Goal: Transaction & Acquisition: Download file/media

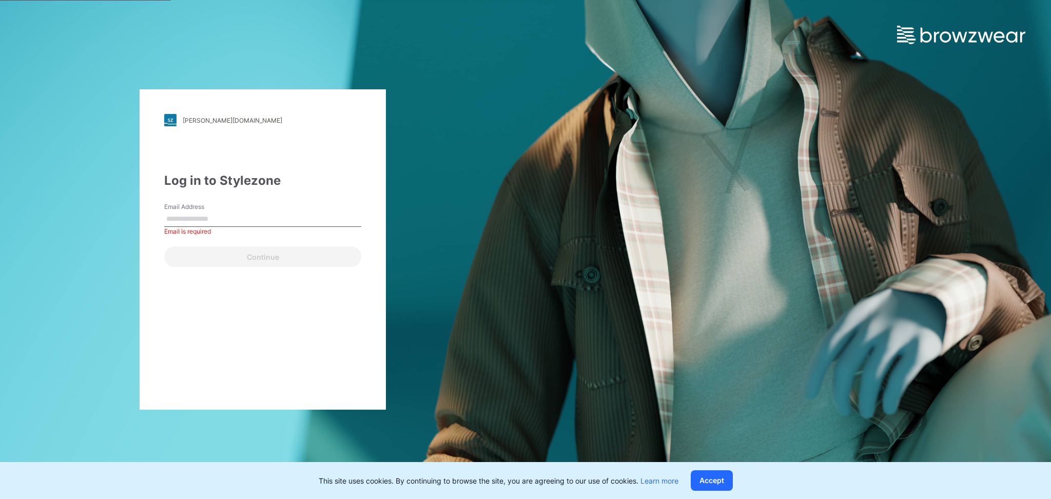
click at [214, 218] on input "Email Address" at bounding box center [262, 218] width 197 height 15
paste input "**********"
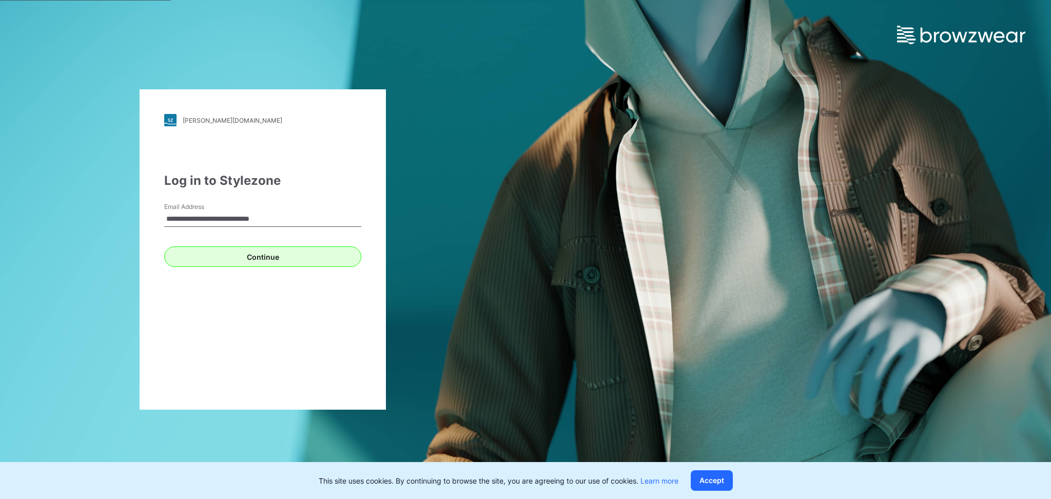
type input "**********"
click at [214, 249] on button "Continue" at bounding box center [262, 256] width 197 height 21
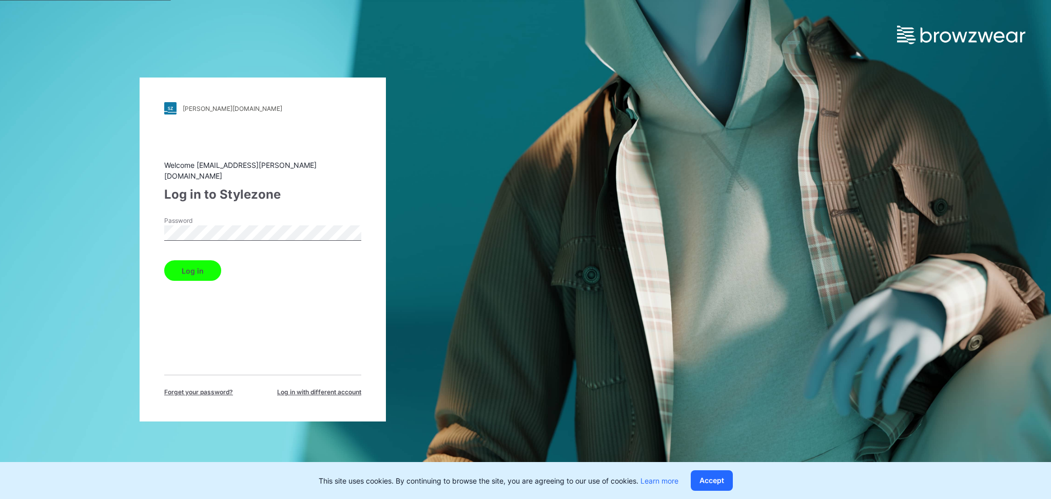
click at [205, 266] on button "Log in" at bounding box center [192, 270] width 57 height 21
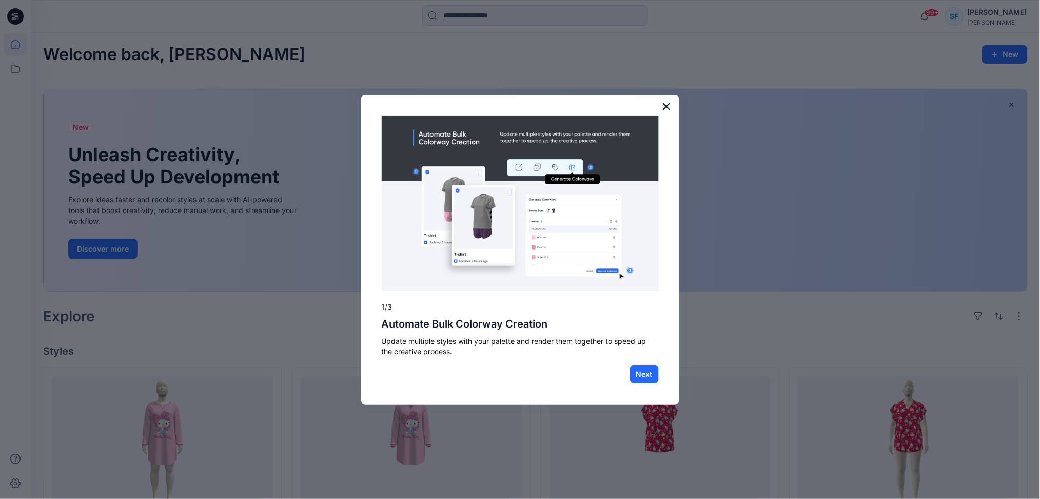
click at [667, 108] on button "×" at bounding box center [667, 106] width 10 height 16
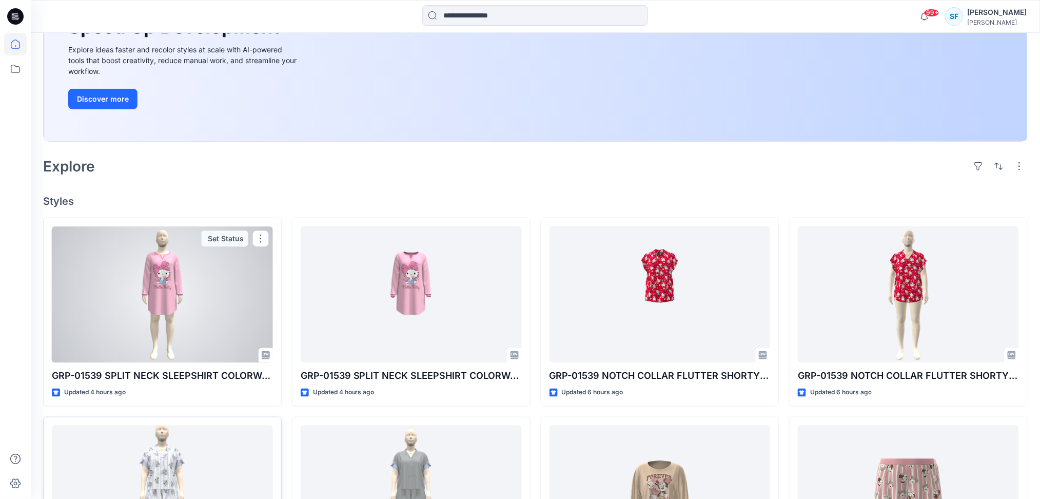
scroll to position [146, 0]
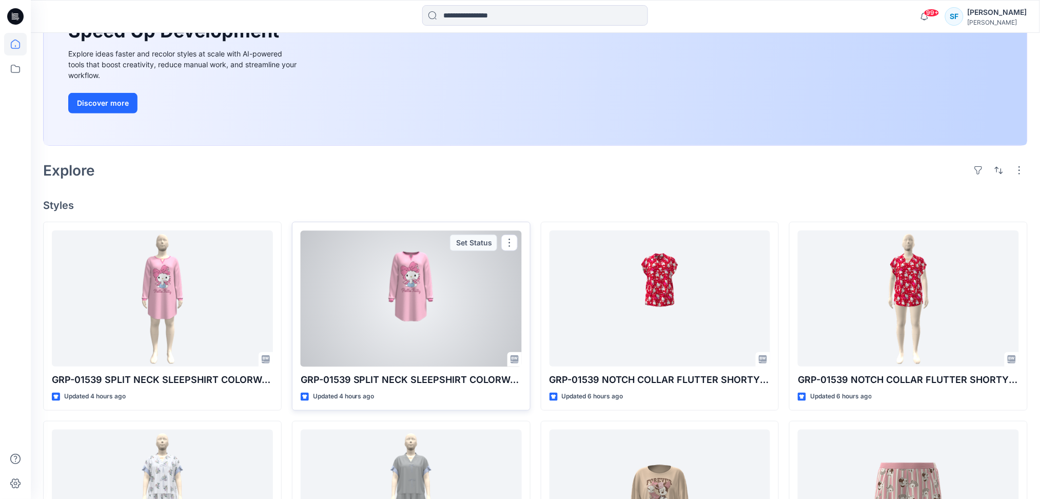
click at [420, 299] on div at bounding box center [411, 298] width 221 height 136
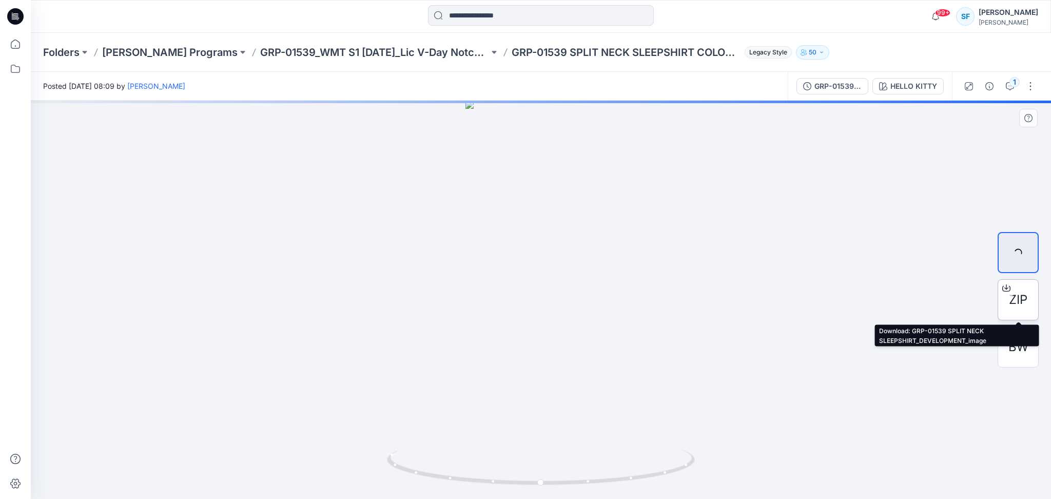
click at [1019, 291] on span "ZIP" at bounding box center [1018, 299] width 18 height 18
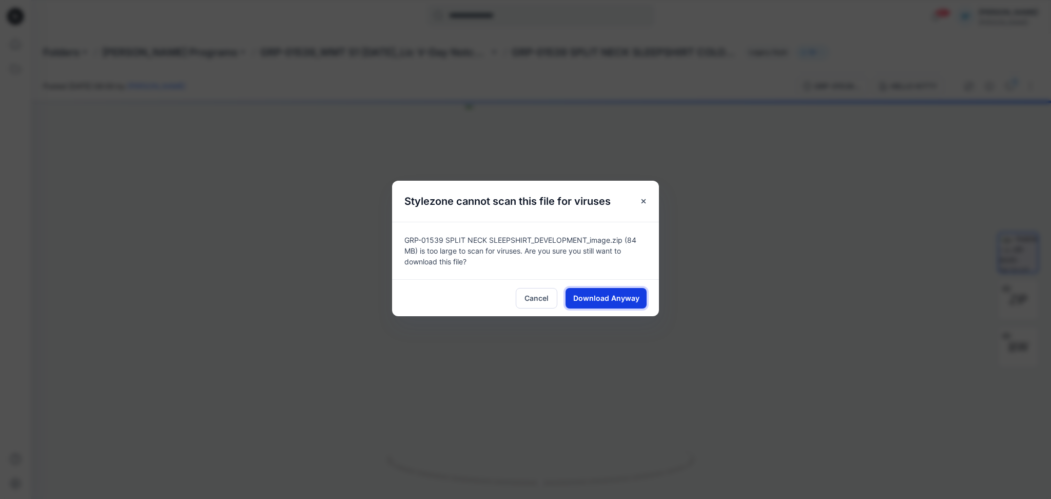
click at [605, 294] on span "Download Anyway" at bounding box center [606, 297] width 66 height 11
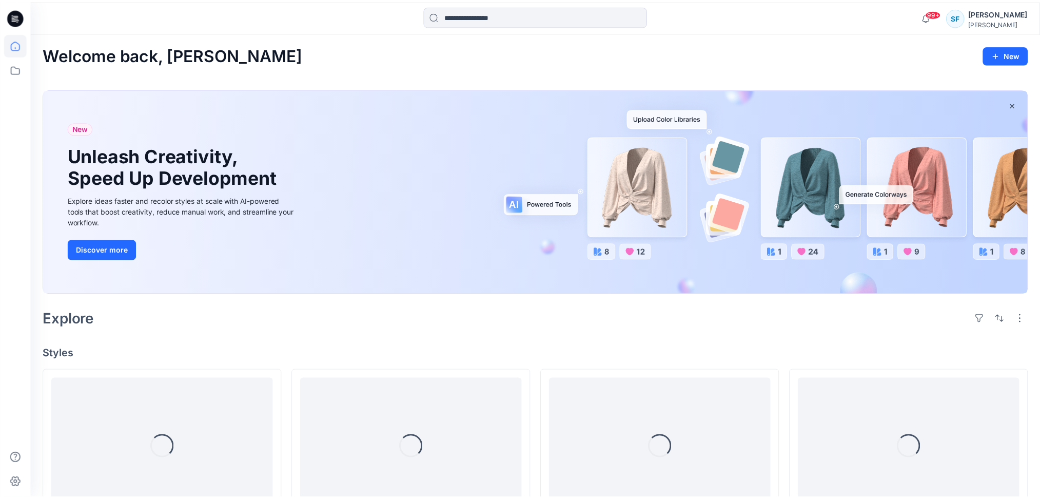
scroll to position [146, 0]
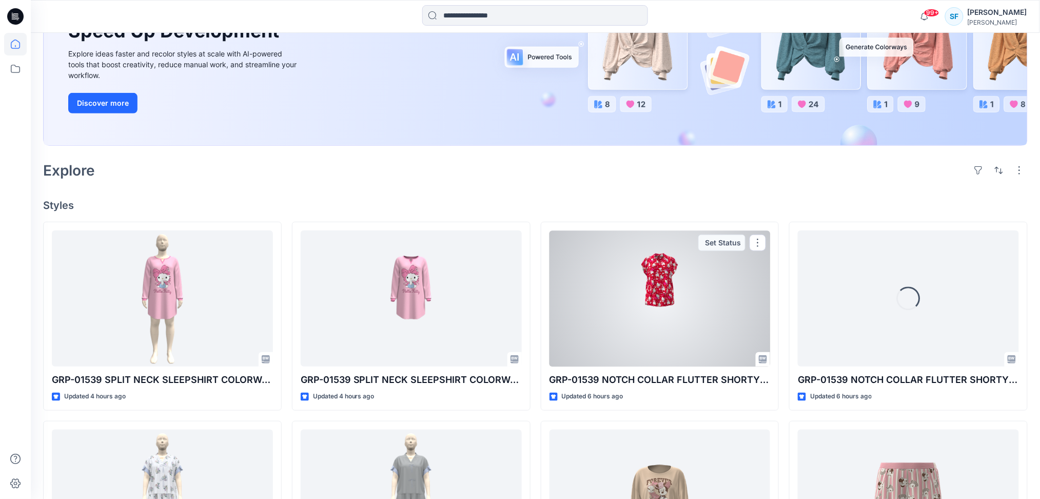
click at [597, 275] on div at bounding box center [659, 298] width 221 height 136
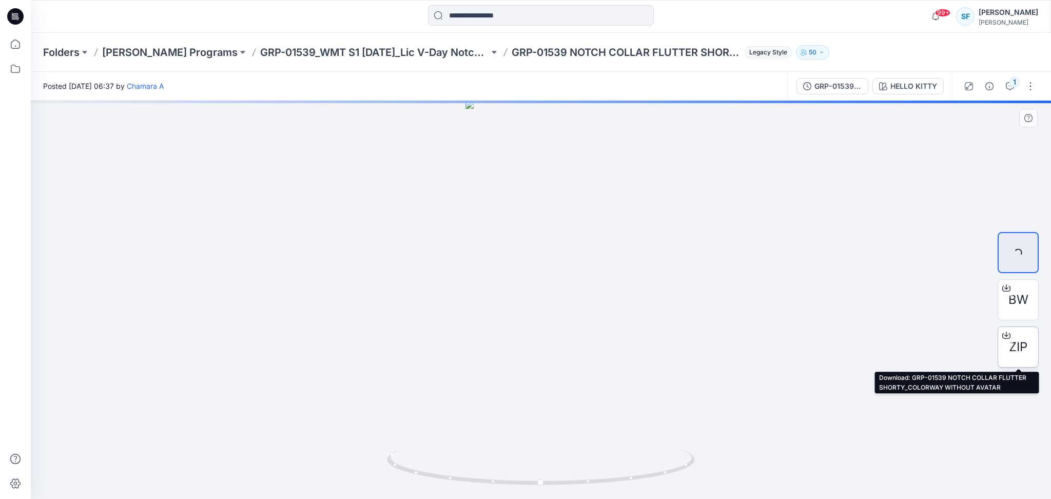
click at [1029, 343] on div "ZIP" at bounding box center [1017, 346] width 41 height 41
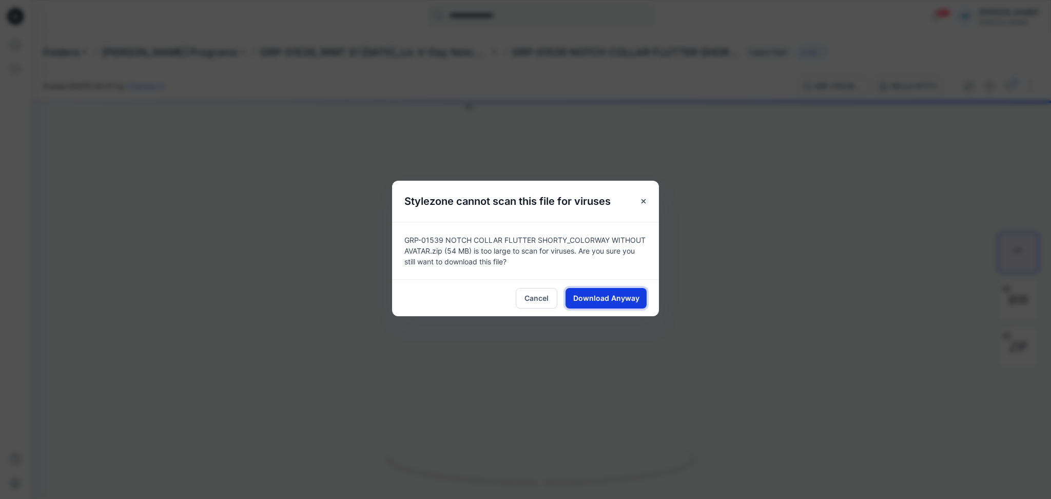
click at [632, 294] on span "Download Anyway" at bounding box center [606, 297] width 66 height 11
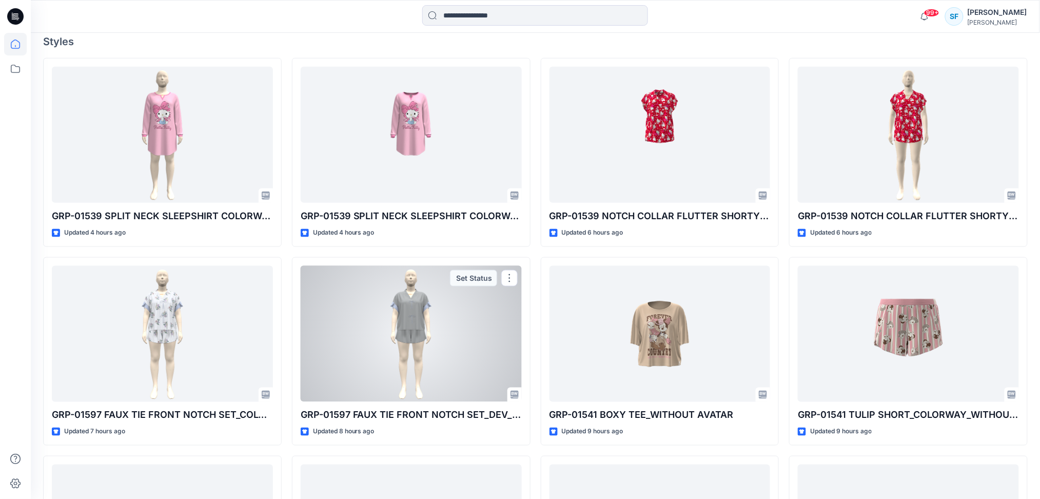
scroll to position [202, 0]
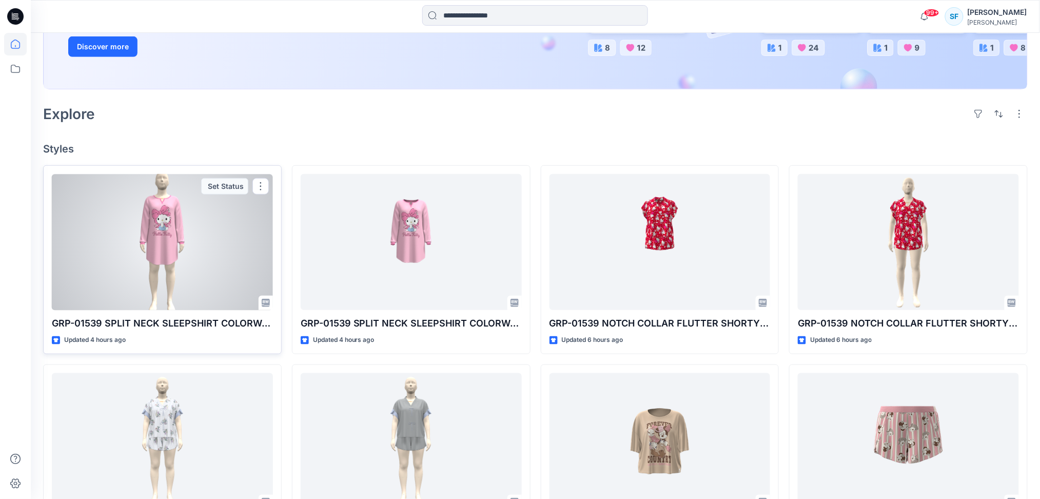
click at [204, 261] on div at bounding box center [162, 242] width 221 height 136
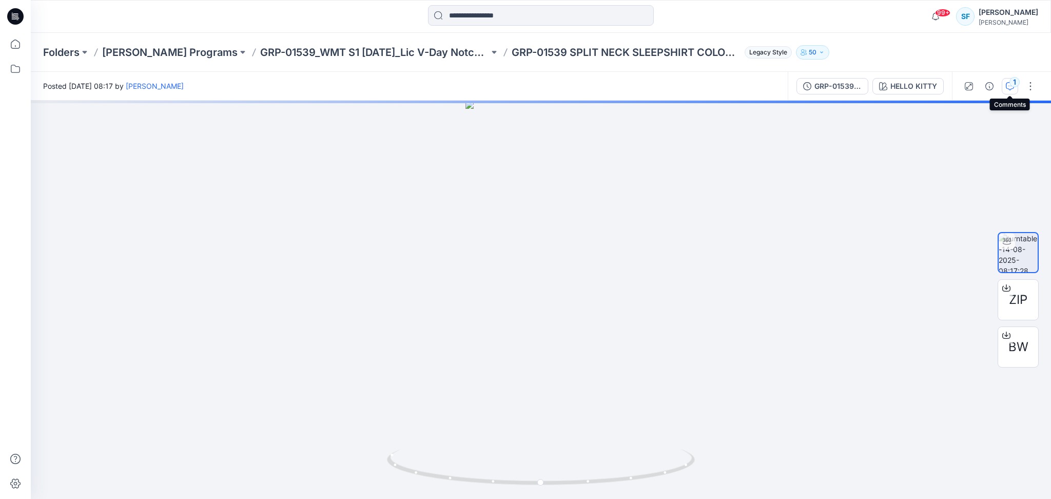
click at [1018, 82] on div "1" at bounding box center [1014, 82] width 10 height 10
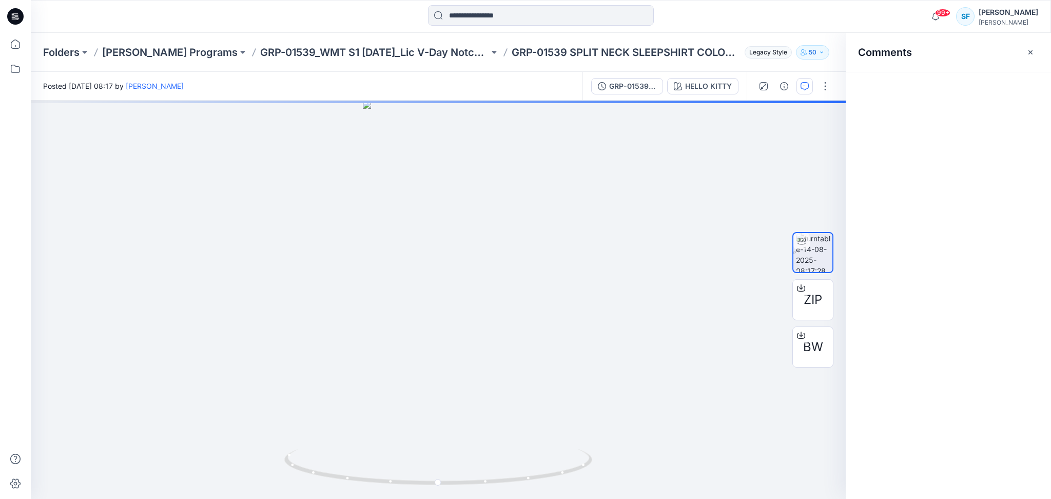
click at [1013, 84] on div "Comments" at bounding box center [947, 266] width 205 height 466
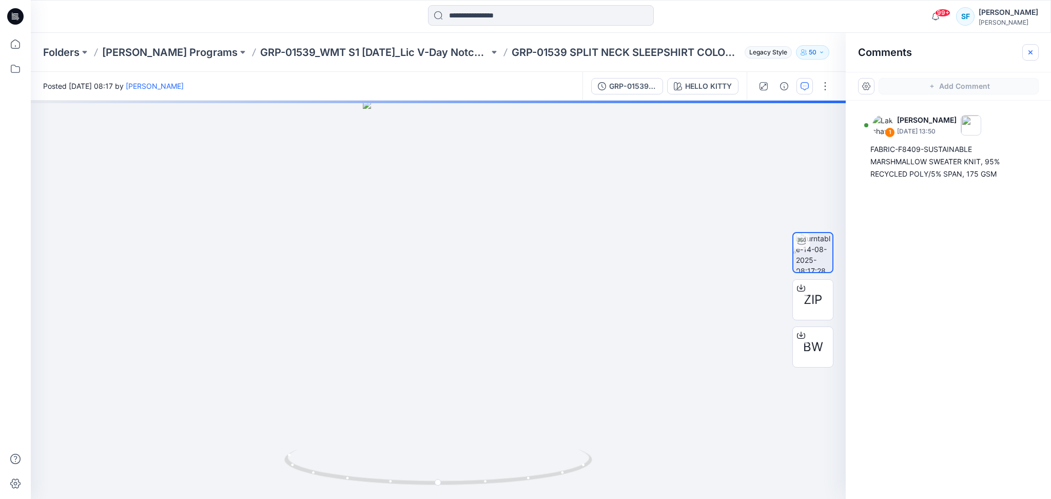
click at [1031, 49] on icon "button" at bounding box center [1030, 52] width 8 height 8
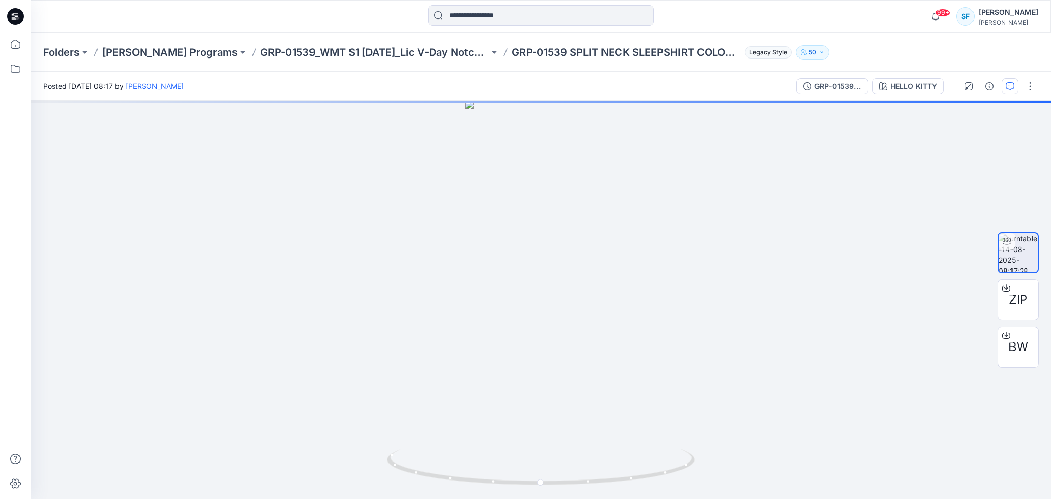
click at [857, 38] on div "Folders Richard Leeds Programs GRP-01539_WMT S1 MAY 25_Lic V-Day Notch + Sleeps…" at bounding box center [541, 52] width 1020 height 39
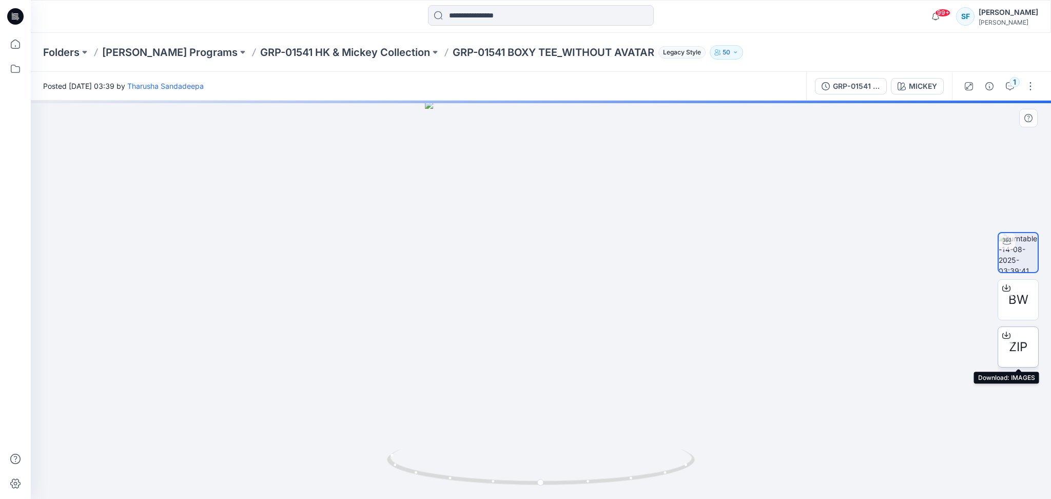
click at [1018, 341] on span "ZIP" at bounding box center [1018, 347] width 18 height 18
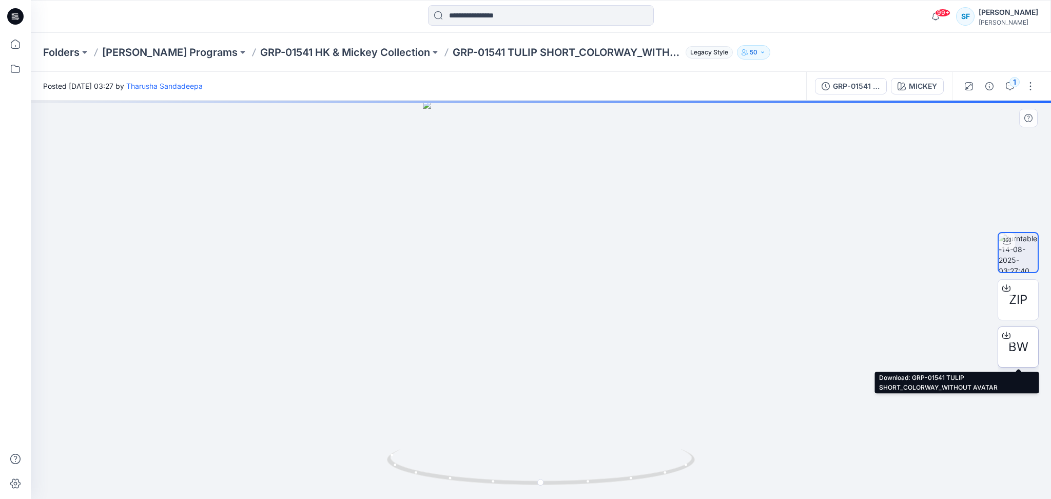
click at [1019, 347] on span "BW" at bounding box center [1018, 347] width 20 height 18
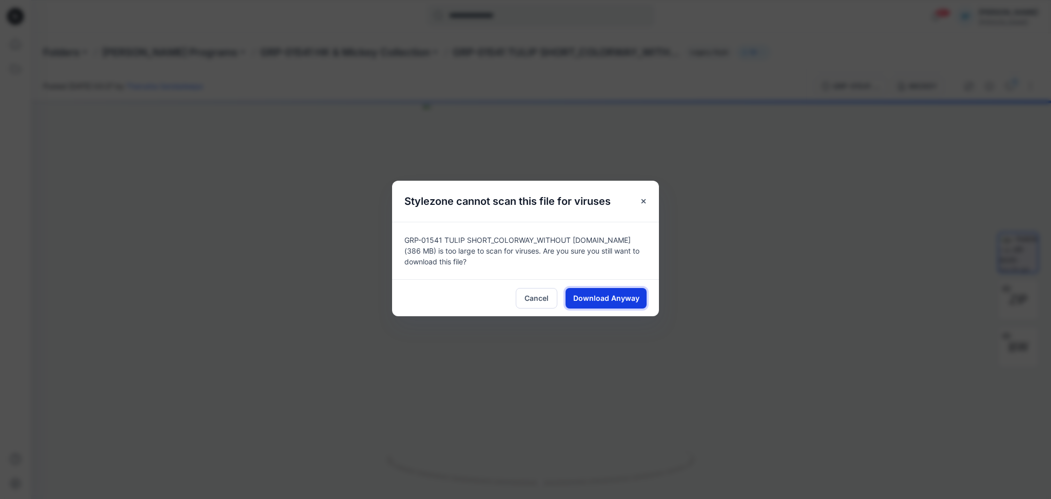
click at [617, 302] on span "Download Anyway" at bounding box center [606, 297] width 66 height 11
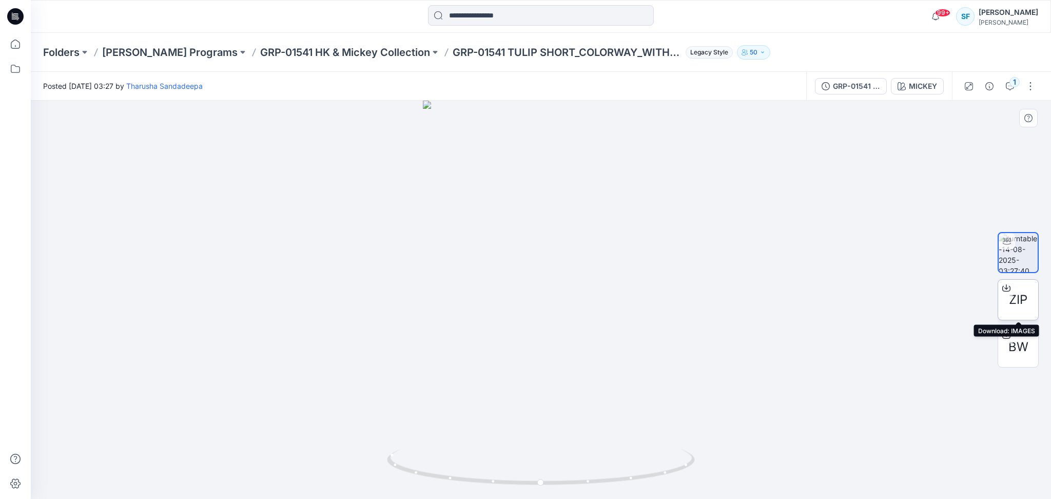
click at [1025, 311] on div "ZIP" at bounding box center [1017, 299] width 41 height 41
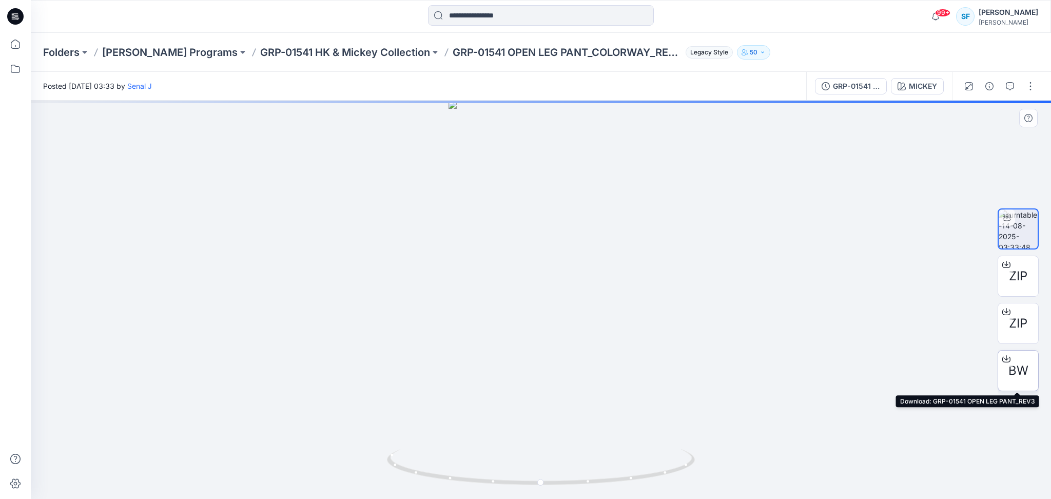
click at [1027, 372] on span "BW" at bounding box center [1018, 370] width 20 height 18
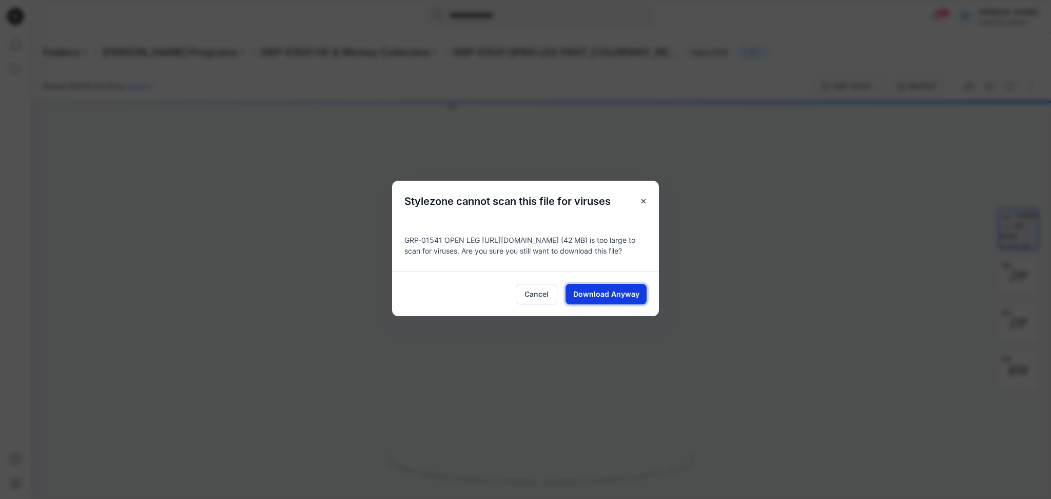
click at [613, 289] on span "Download Anyway" at bounding box center [606, 293] width 66 height 11
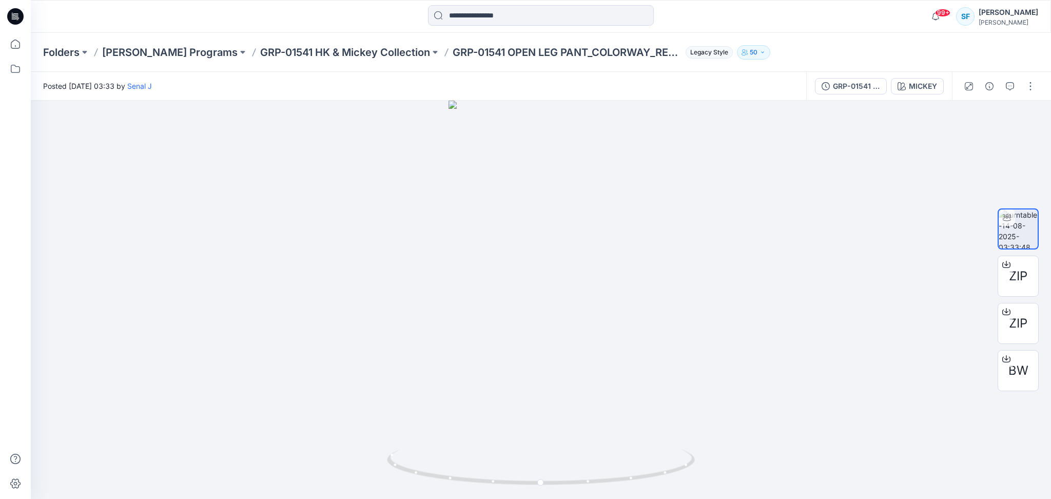
click at [802, 57] on div "Folders [PERSON_NAME] Programs GRP-01541 HK & Mickey Collection GRP-01541 OPEN …" at bounding box center [500, 52] width 915 height 14
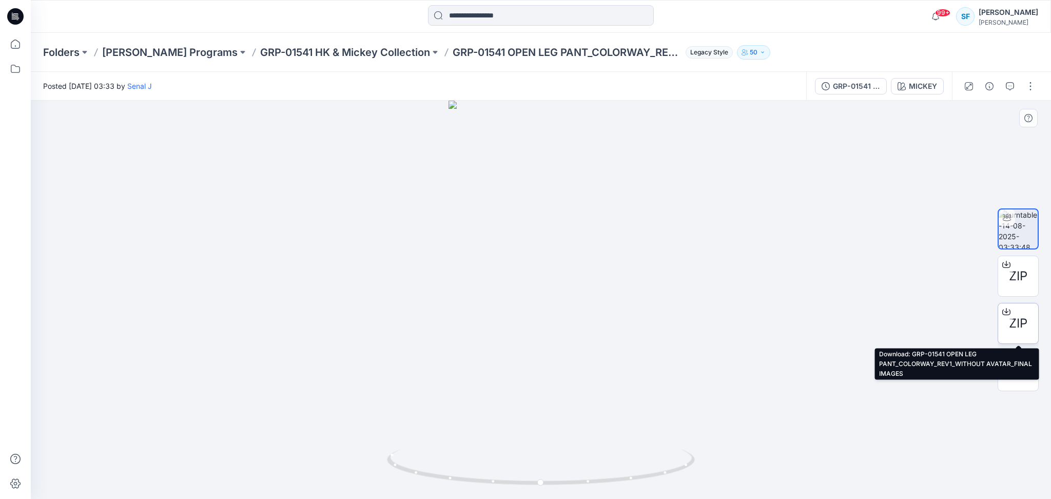
click at [1015, 326] on span "ZIP" at bounding box center [1018, 323] width 18 height 18
